Goal: Obtain resource: Obtain resource

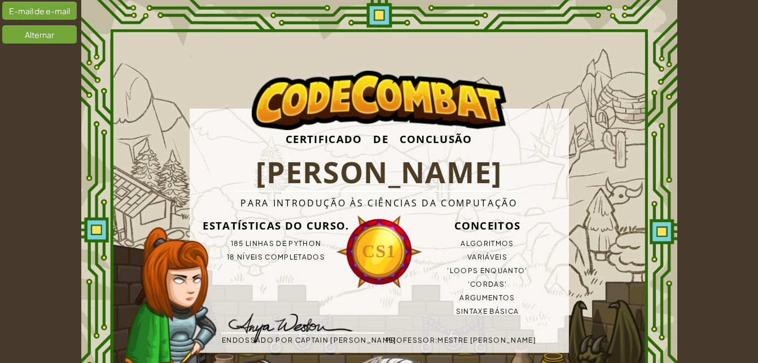
drag, startPoint x: 0, startPoint y: 0, endPoint x: 129, endPoint y: 75, distance: 149.0
click at [129, 75] on div "Certificado de Conclusão [PERSON_NAME] Para Introdução às Ciências da Computaçã…" at bounding box center [379, 230] width 596 height 461
